Goal: Find specific page/section

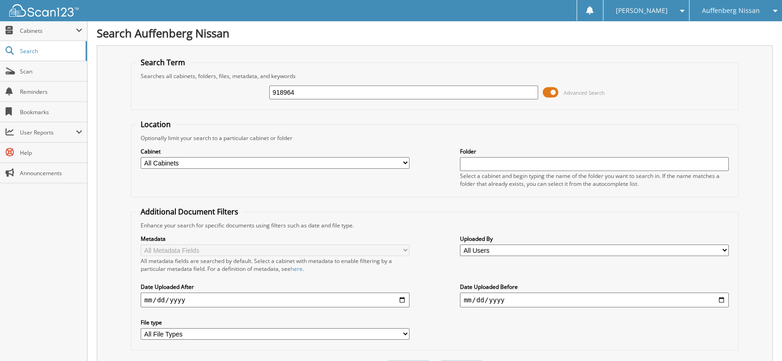
type input "918964"
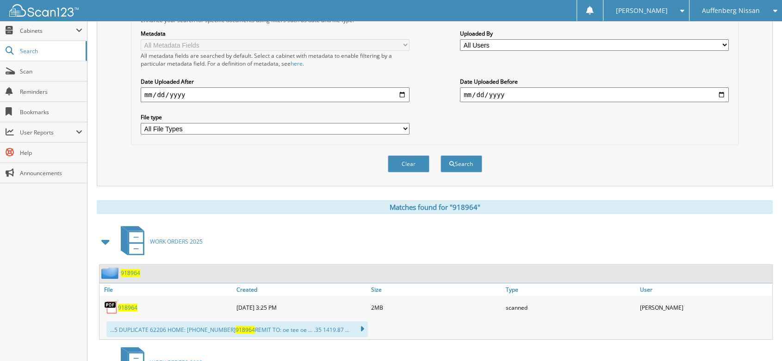
click at [123, 304] on span "918964" at bounding box center [127, 308] width 19 height 8
click at [23, 68] on span "Scan" at bounding box center [51, 72] width 62 height 8
